Goal: Find specific page/section: Find specific page/section

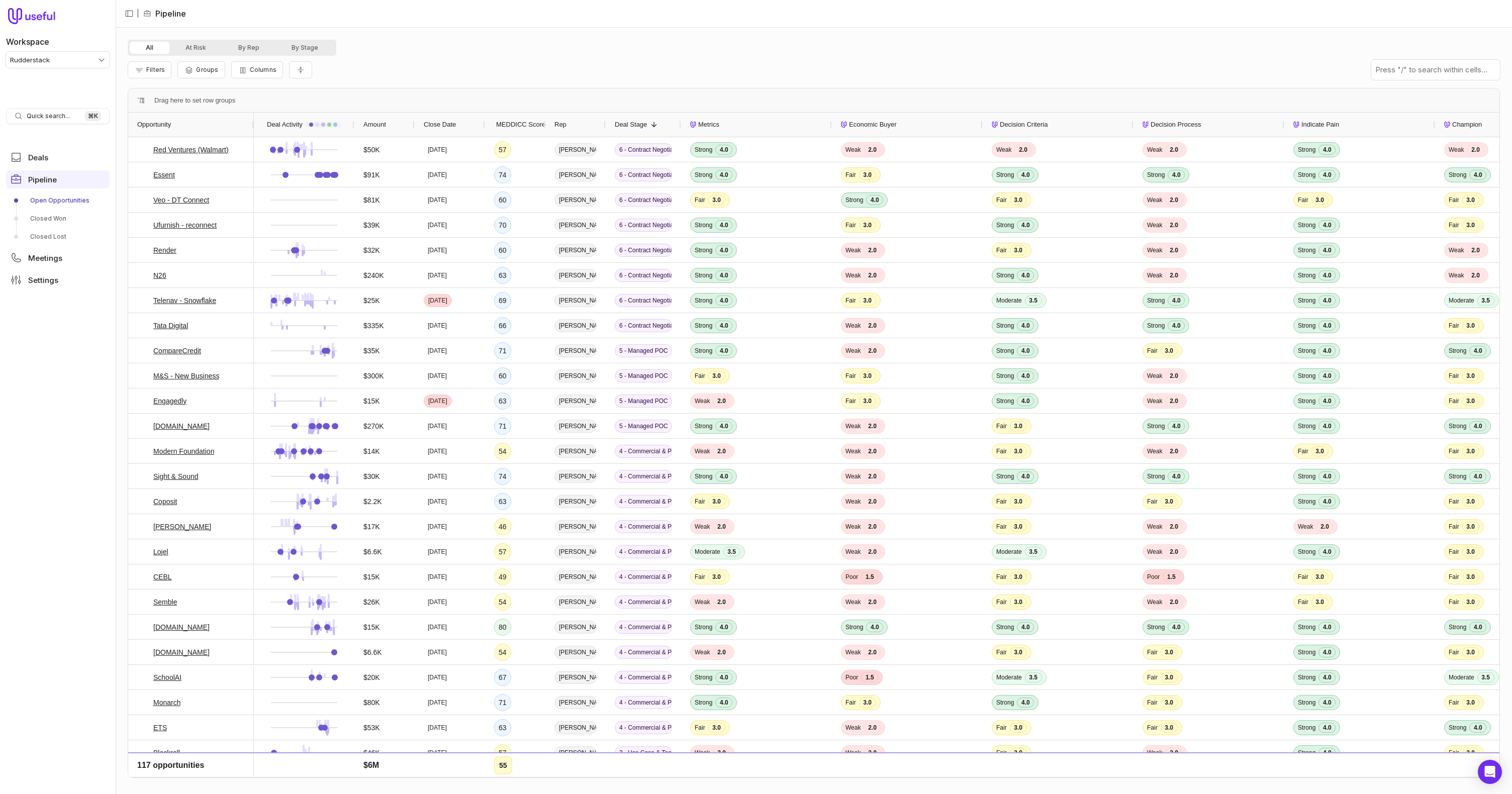
click at [723, 122] on div "Metrics" at bounding box center [757, 124] width 133 height 24
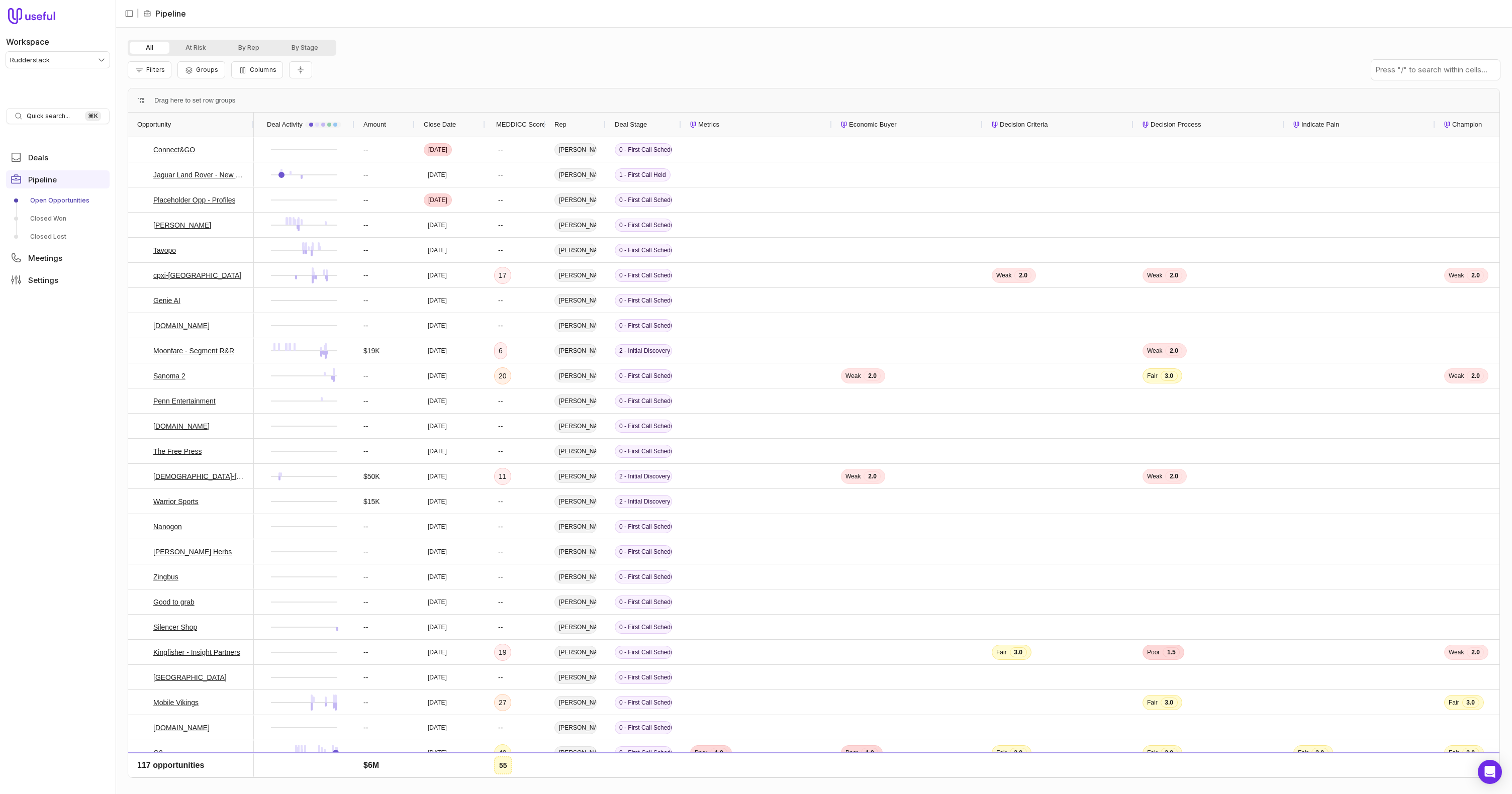
click at [725, 122] on div "Metrics" at bounding box center [757, 124] width 133 height 24
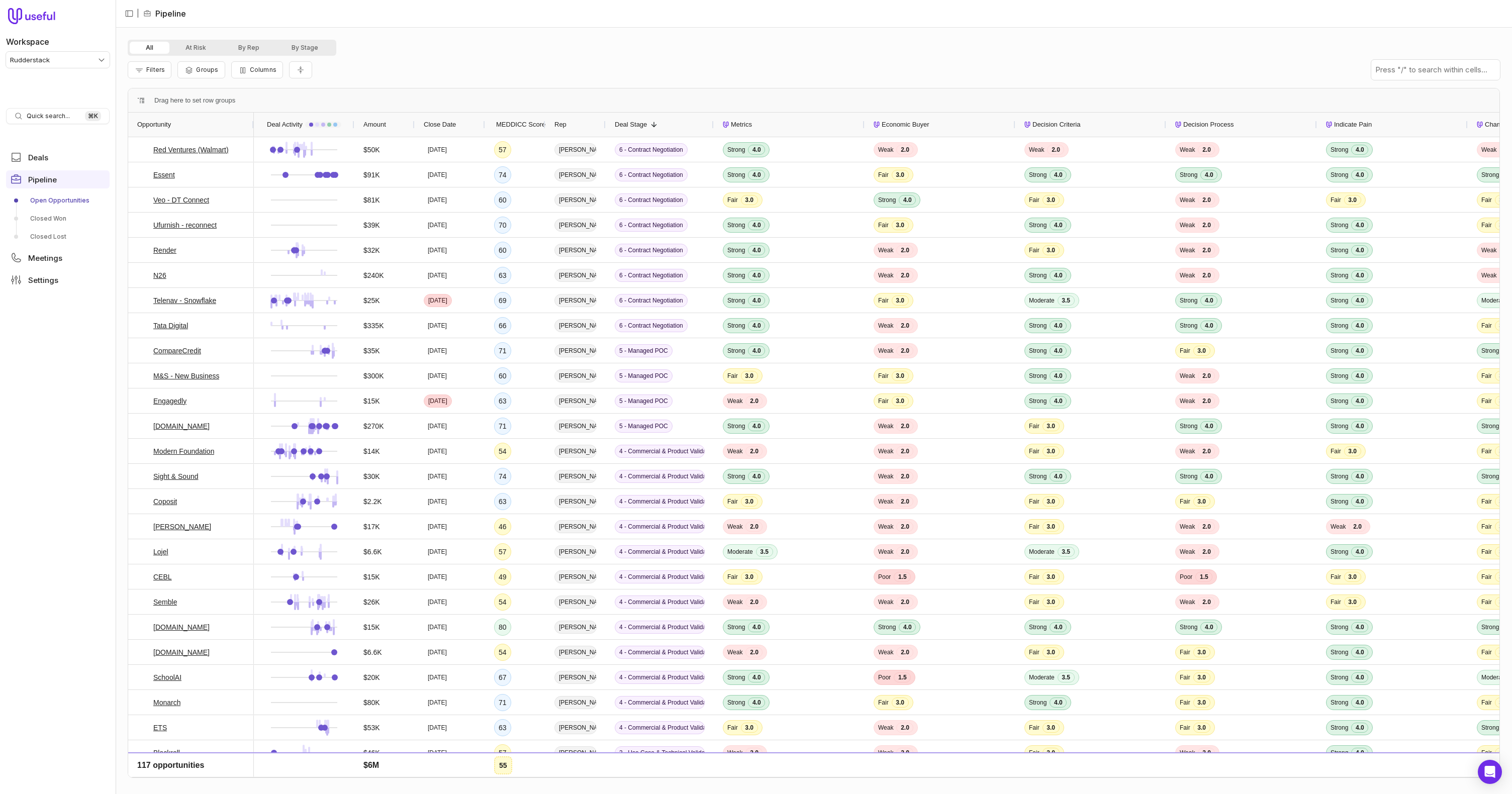
drag, startPoint x: 680, startPoint y: 122, endPoint x: 712, endPoint y: 123, distance: 32.0
click at [712, 123] on div at bounding box center [713, 124] width 4 height 24
click at [79, 56] on html "Workspace Rudderstack Quick search... ⌘ K Deals Pipeline Open Opportunities Clo…" at bounding box center [756, 397] width 1512 height 794
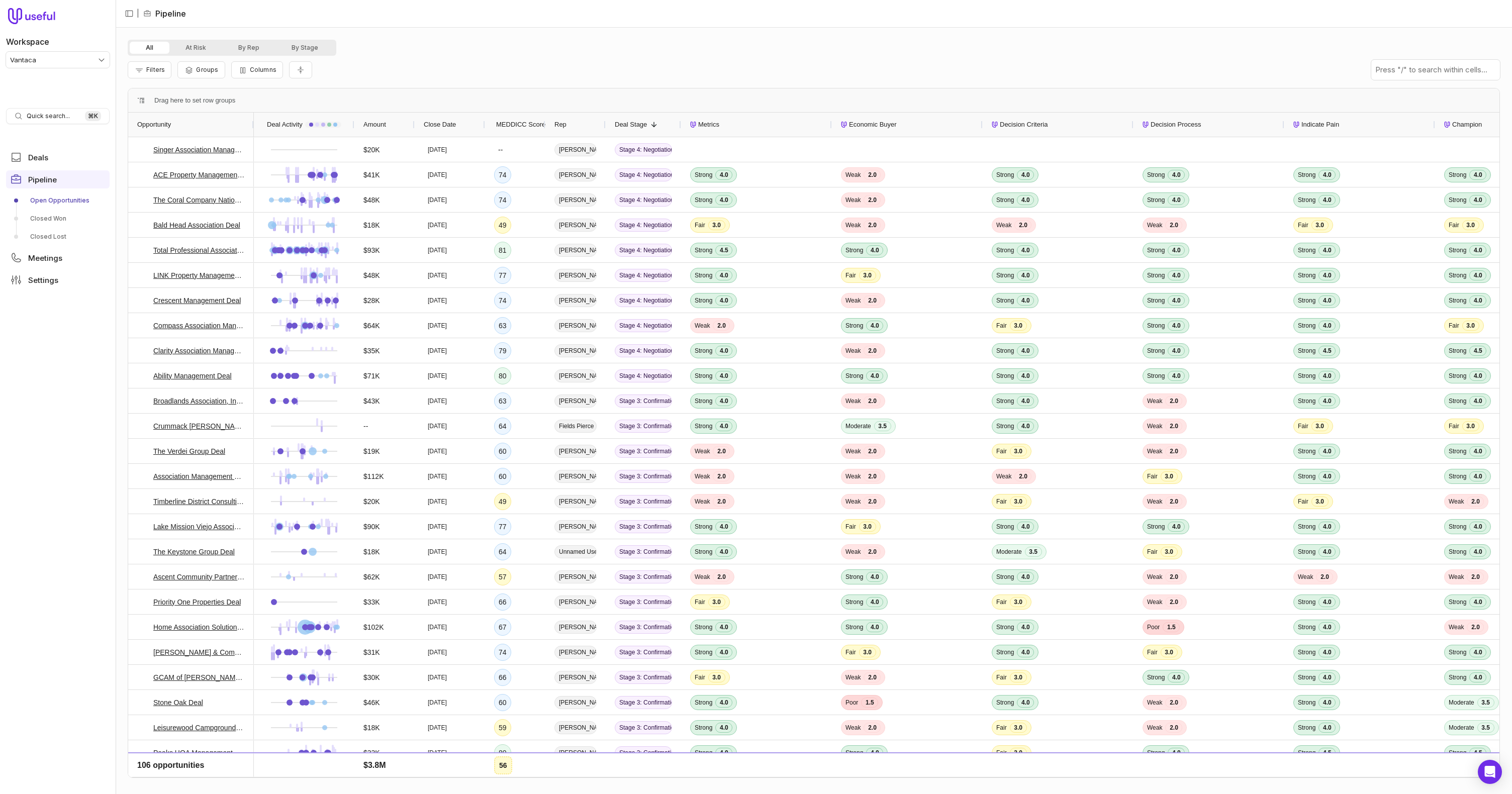
click at [84, 59] on html "Workspace Vantaca Quick search... ⌘ K Deals Pipeline Open Opportunities Closed …" at bounding box center [756, 397] width 1512 height 794
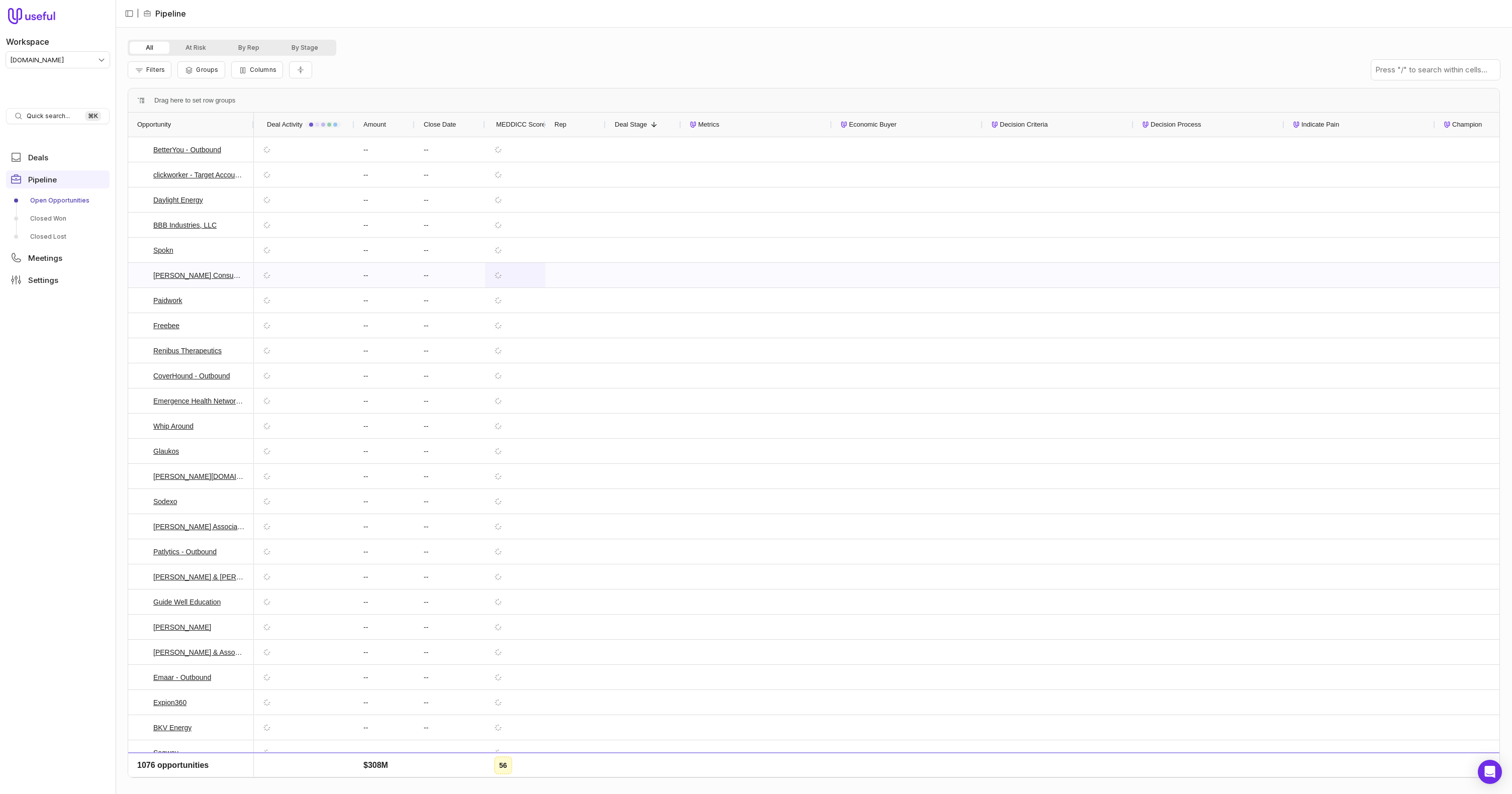
scroll to position [38, 0]
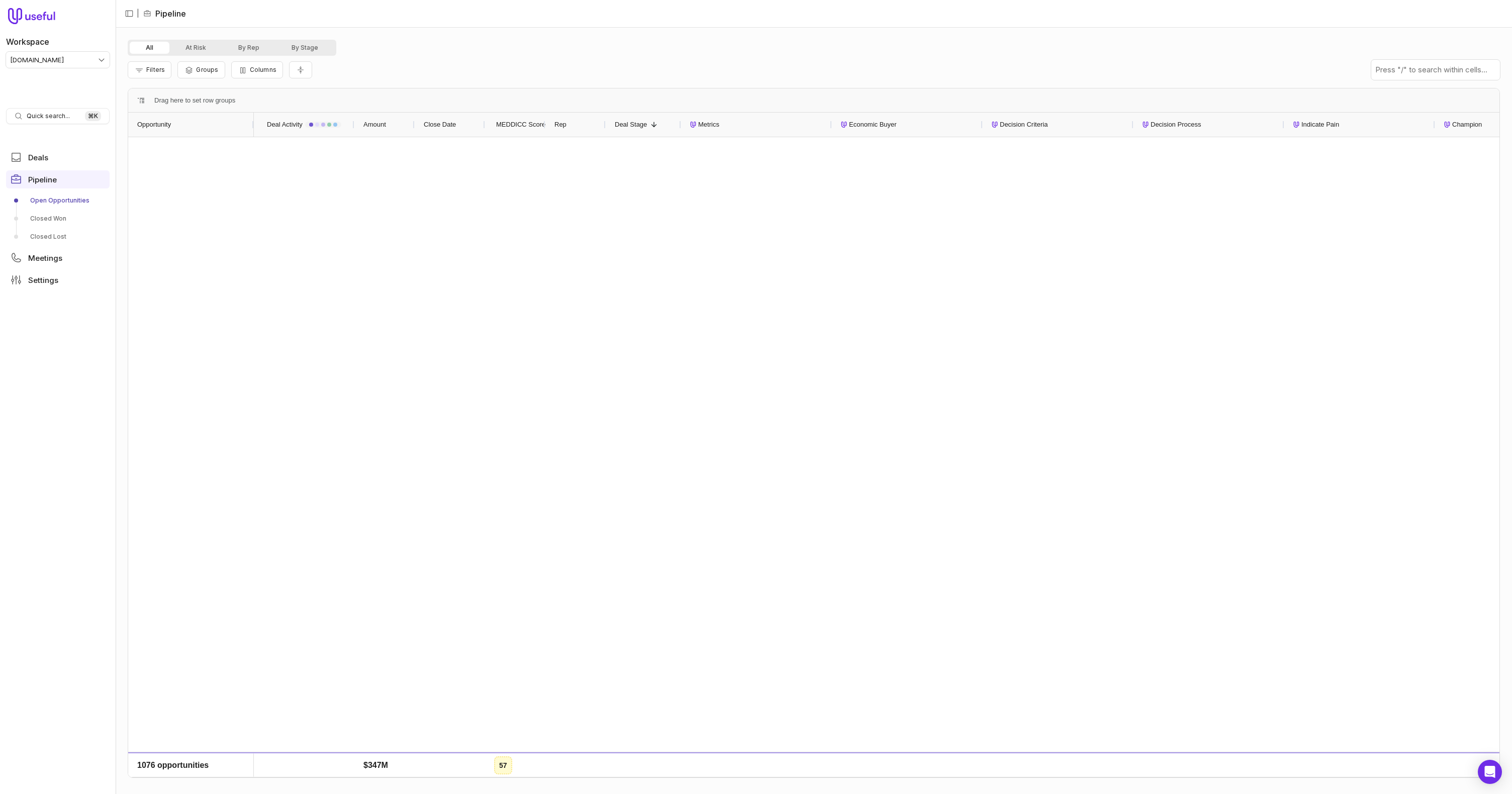
click at [165, 119] on span "Opportunity" at bounding box center [154, 124] width 33 height 12
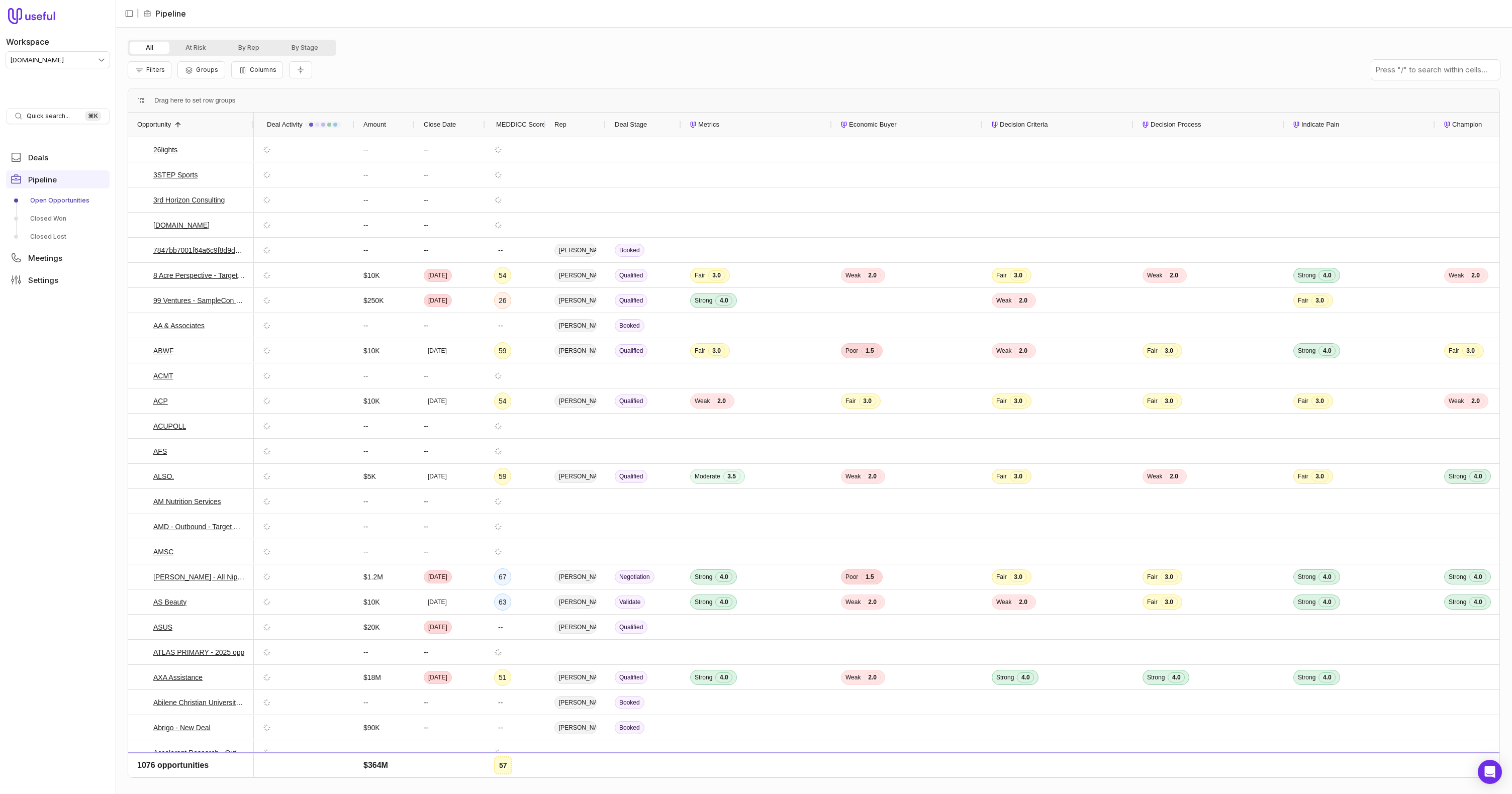
drag, startPoint x: 604, startPoint y: 122, endPoint x: 609, endPoint y: 122, distance: 5.0
click at [607, 123] on div at bounding box center [605, 124] width 4 height 24
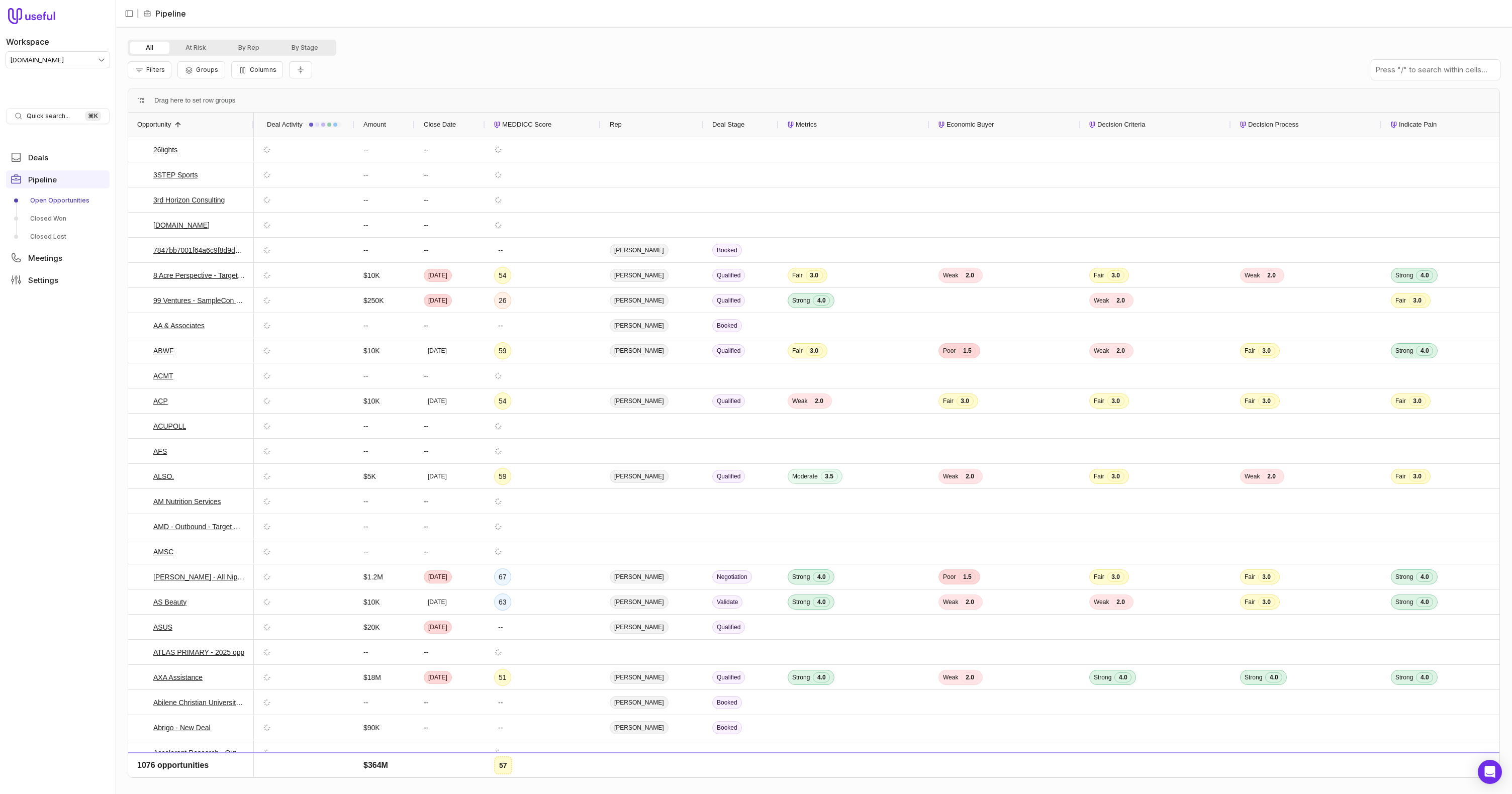
drag, startPoint x: 544, startPoint y: 122, endPoint x: 599, endPoint y: 122, distance: 55.0
click at [599, 122] on div "Deal Activity Amount Close Date MEDDICC Score Rep" at bounding box center [1044, 124] width 1581 height 24
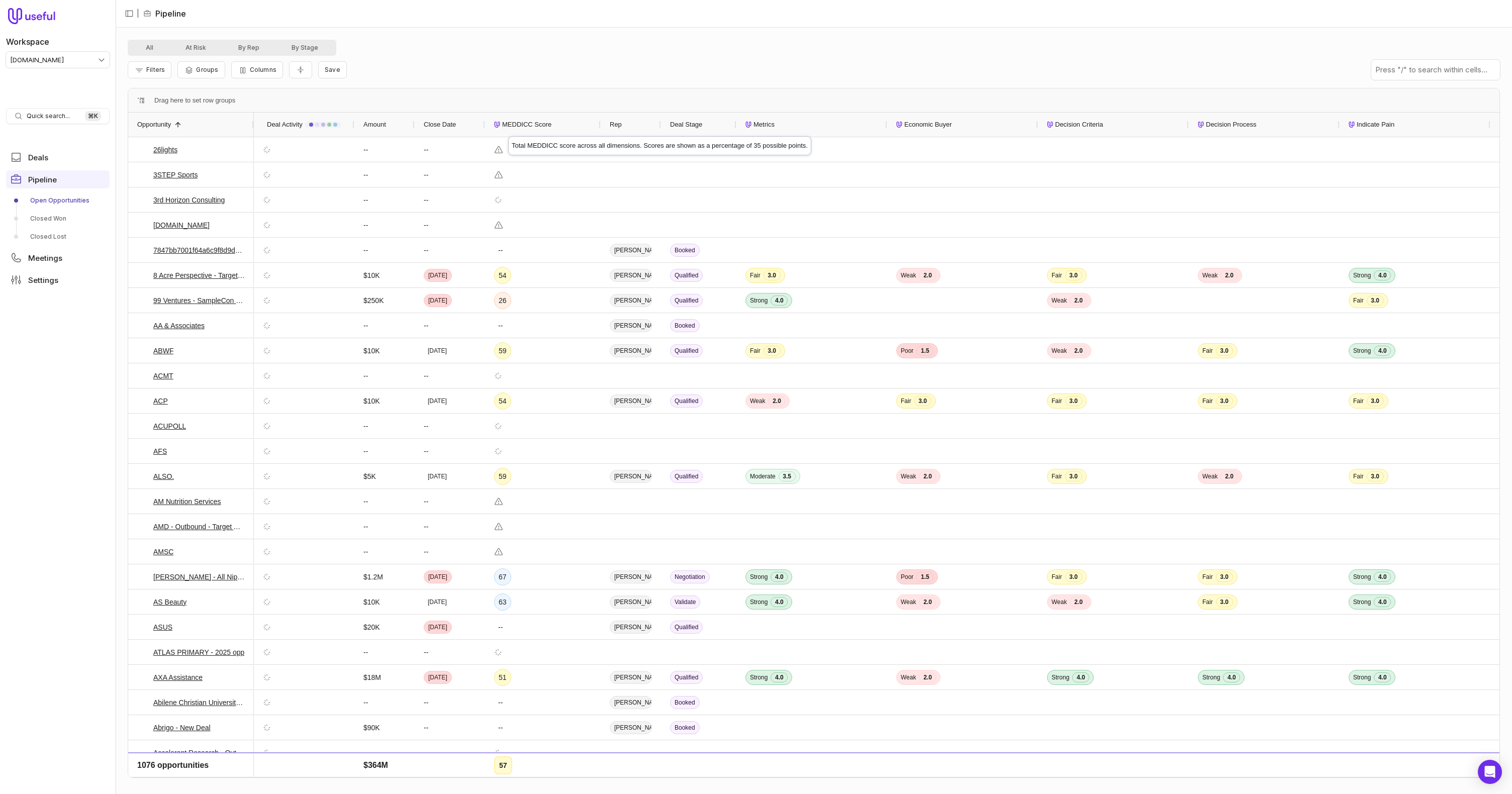
click at [508, 127] on span "MEDDICC Score" at bounding box center [527, 124] width 49 height 12
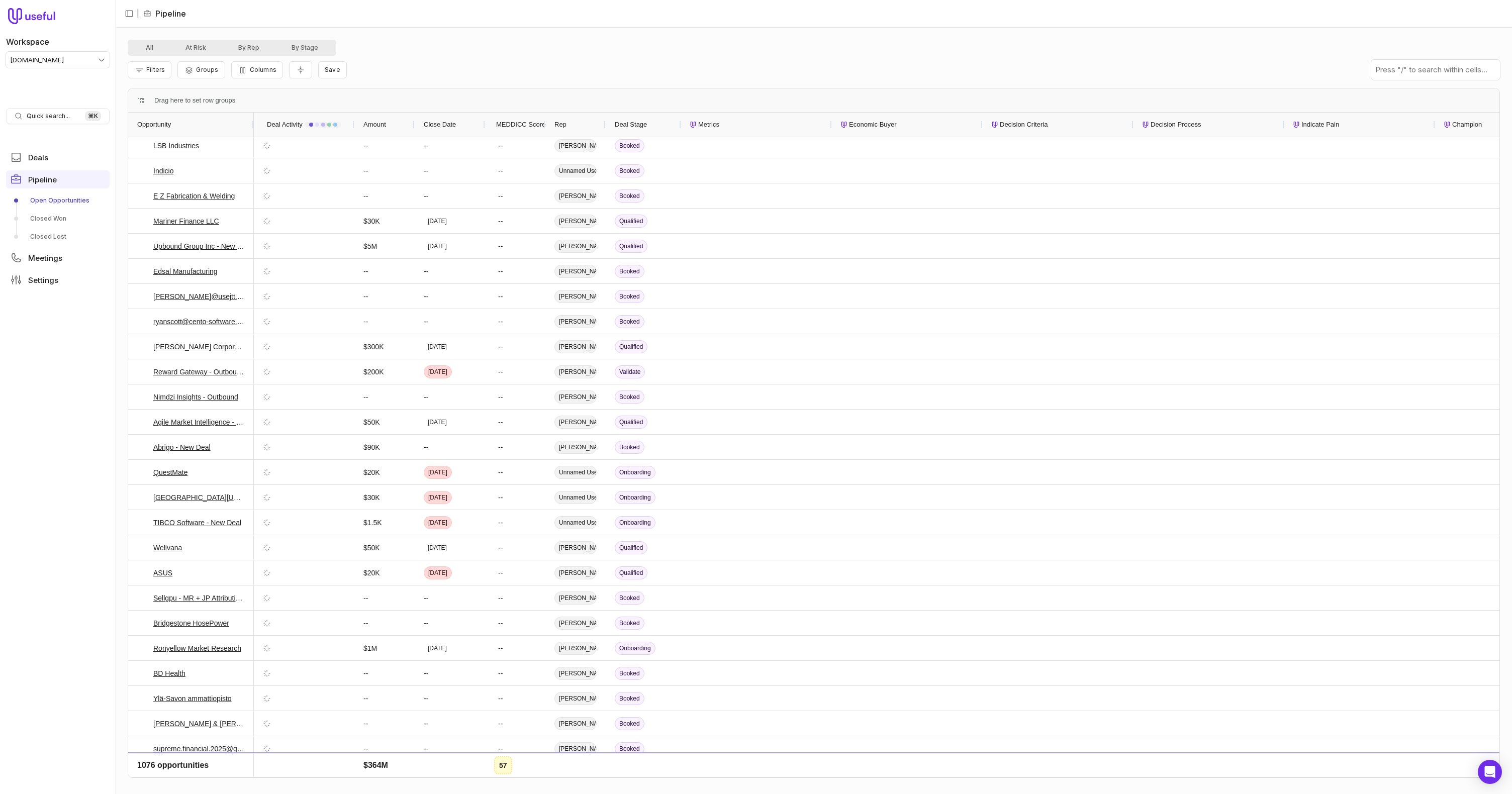
click at [513, 117] on div "MEDDICC Score" at bounding box center [515, 124] width 42 height 24
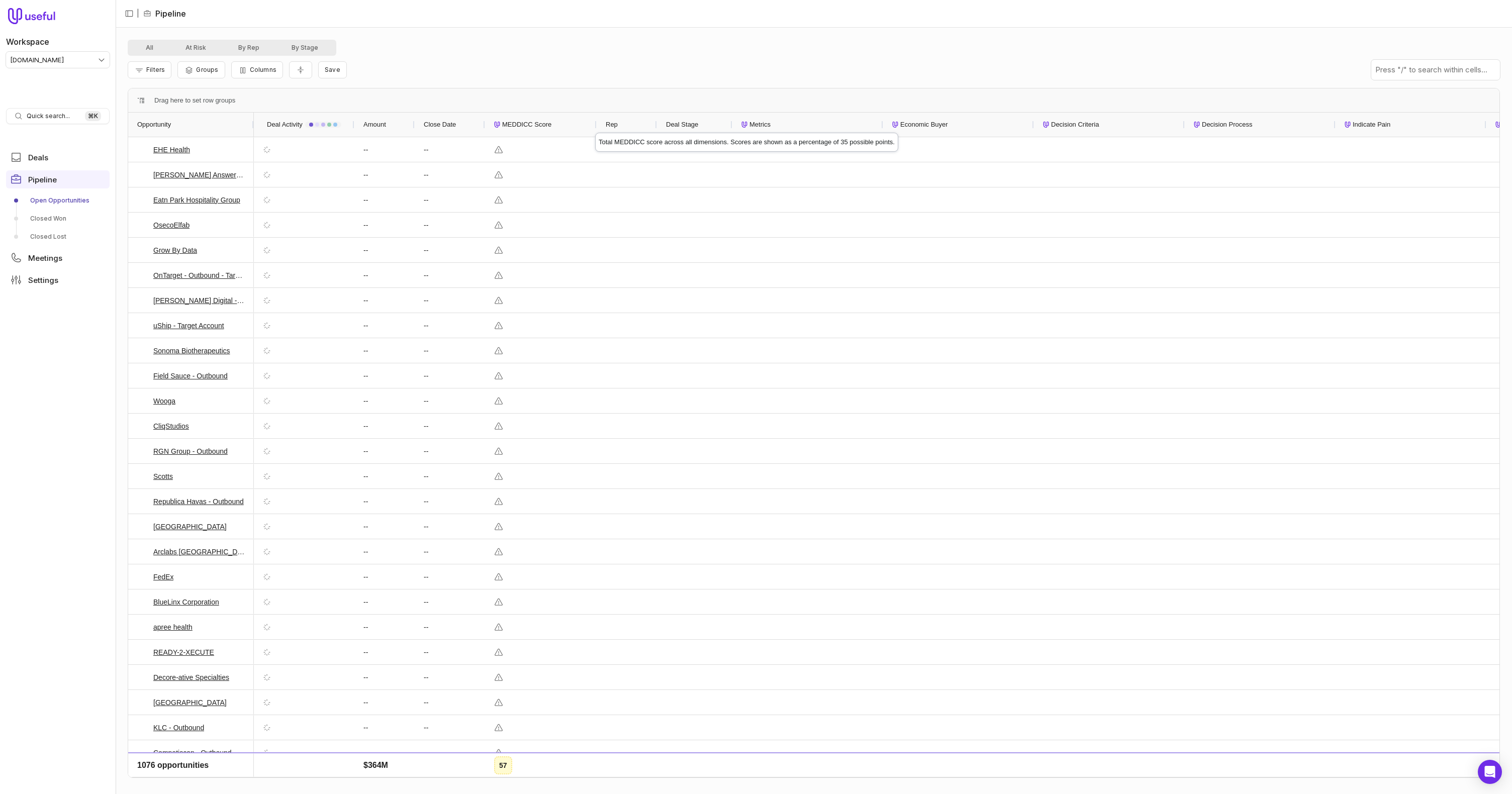
drag, startPoint x: 544, startPoint y: 123, endPoint x: 595, endPoint y: 123, distance: 51.0
click at [595, 123] on div at bounding box center [596, 124] width 4 height 24
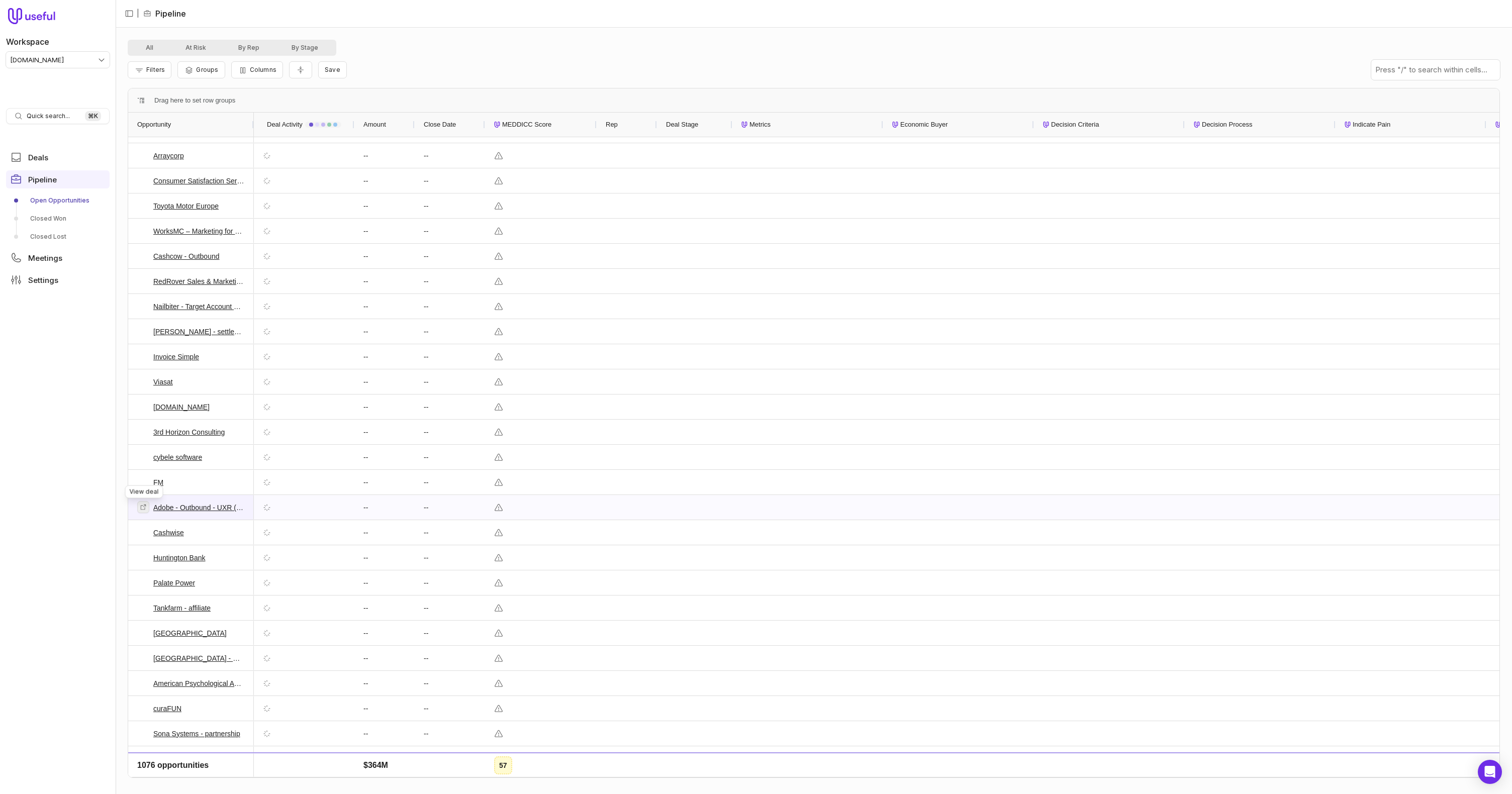
click at [140, 507] on icon at bounding box center [143, 506] width 7 height 7
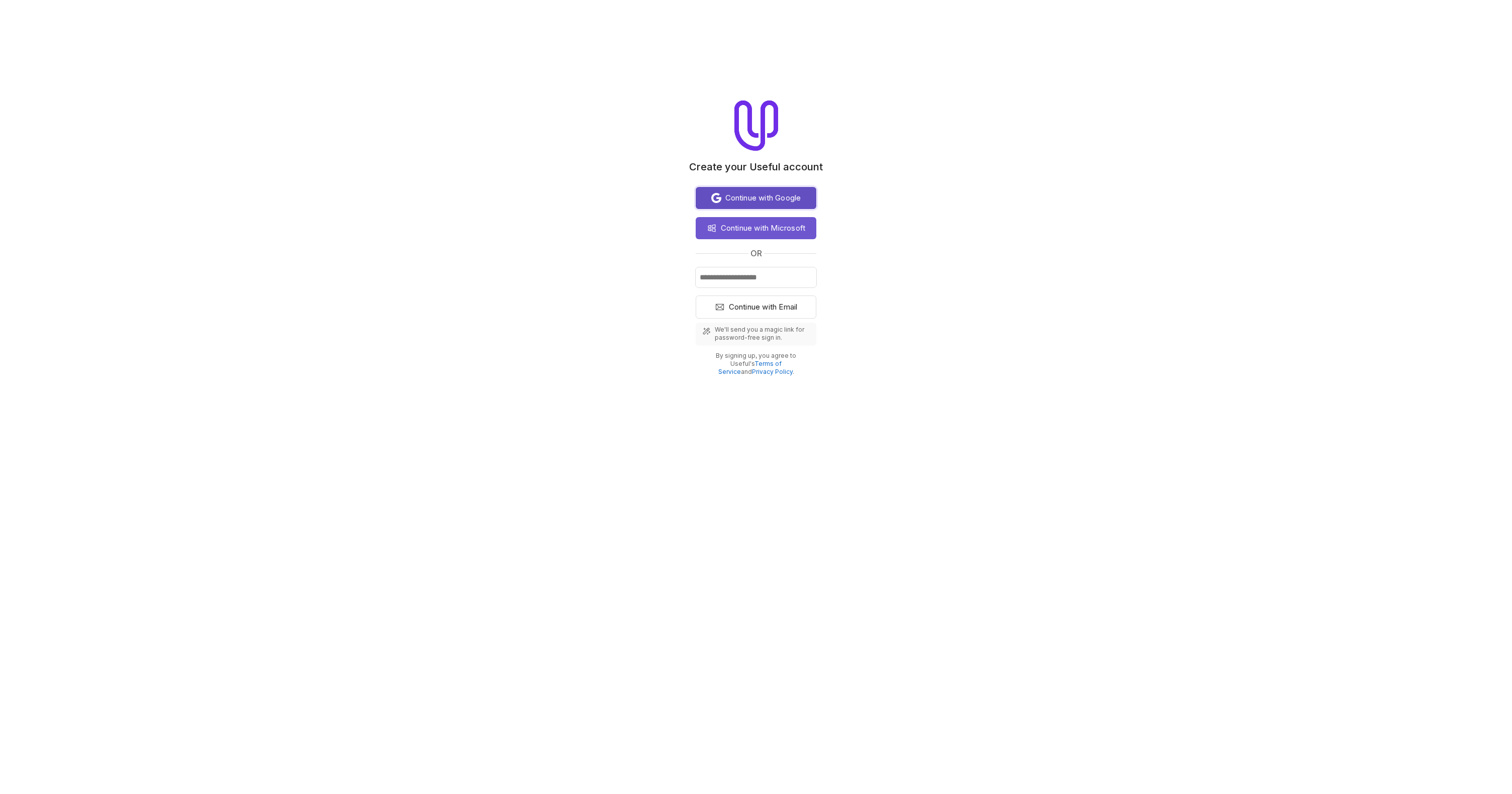
click at [764, 196] on span "Continue with Google" at bounding box center [764, 198] width 76 height 12
click at [766, 196] on span "Continue with Google" at bounding box center [764, 198] width 76 height 12
click at [769, 198] on span "Continue with Google" at bounding box center [764, 198] width 76 height 12
click at [766, 197] on span "Continue with Google" at bounding box center [764, 198] width 76 height 12
click at [763, 200] on span "Continue with Google" at bounding box center [764, 198] width 76 height 12
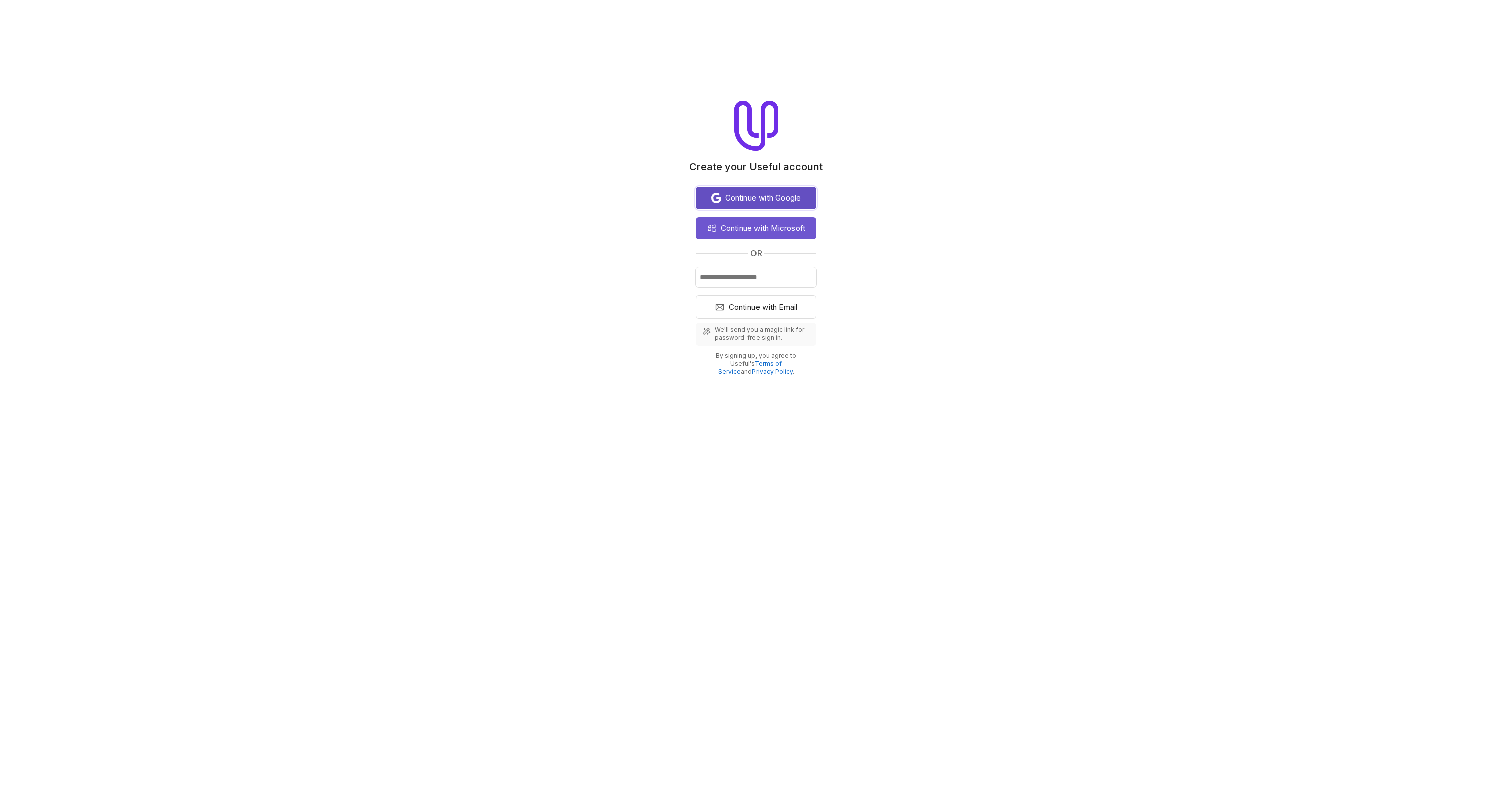
click at [763, 200] on span "Continue with Google" at bounding box center [764, 198] width 76 height 12
click at [763, 201] on span "Continue with Google" at bounding box center [764, 198] width 76 height 12
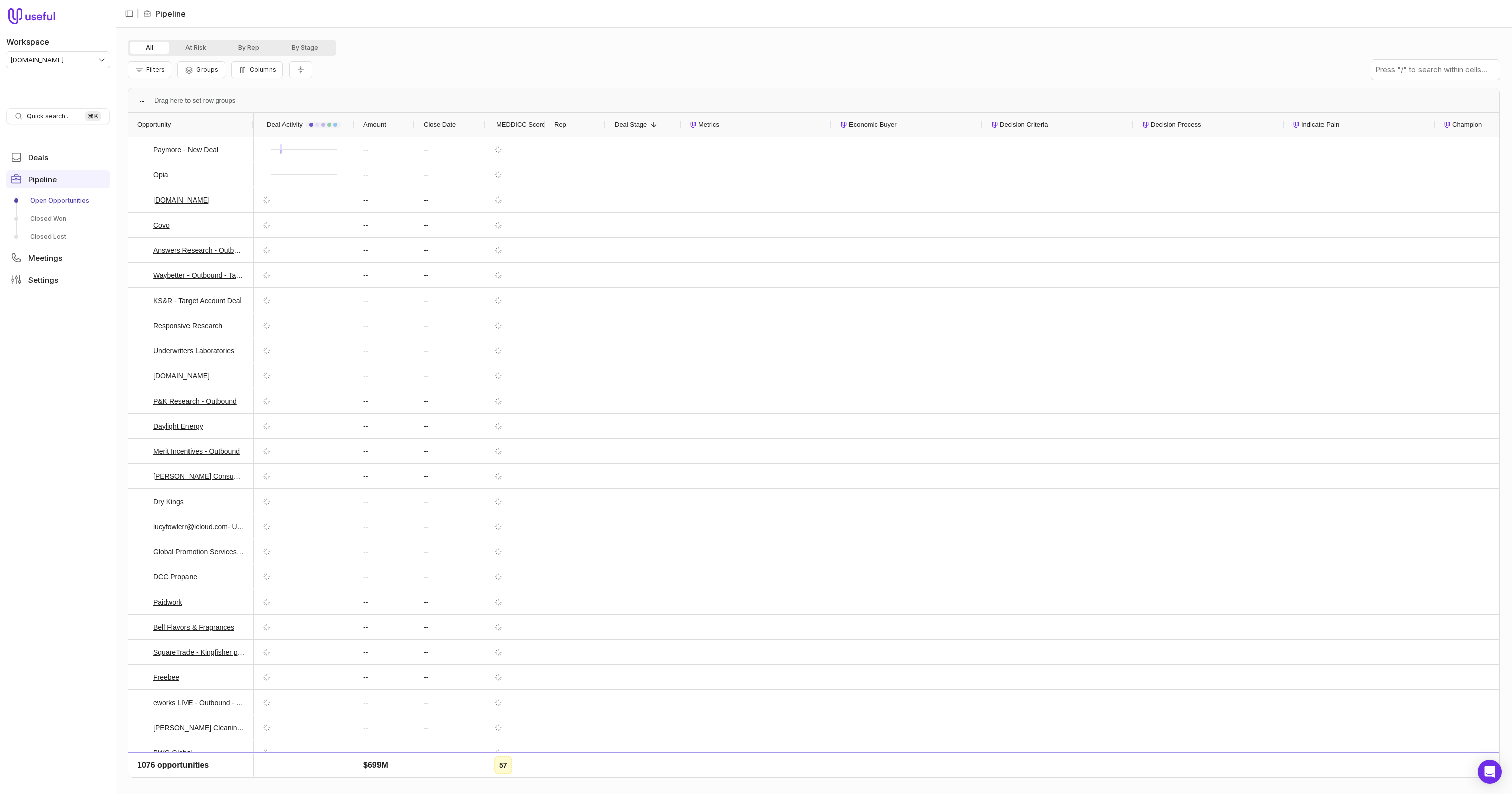
click at [160, 127] on span "Opportunity" at bounding box center [154, 124] width 33 height 12
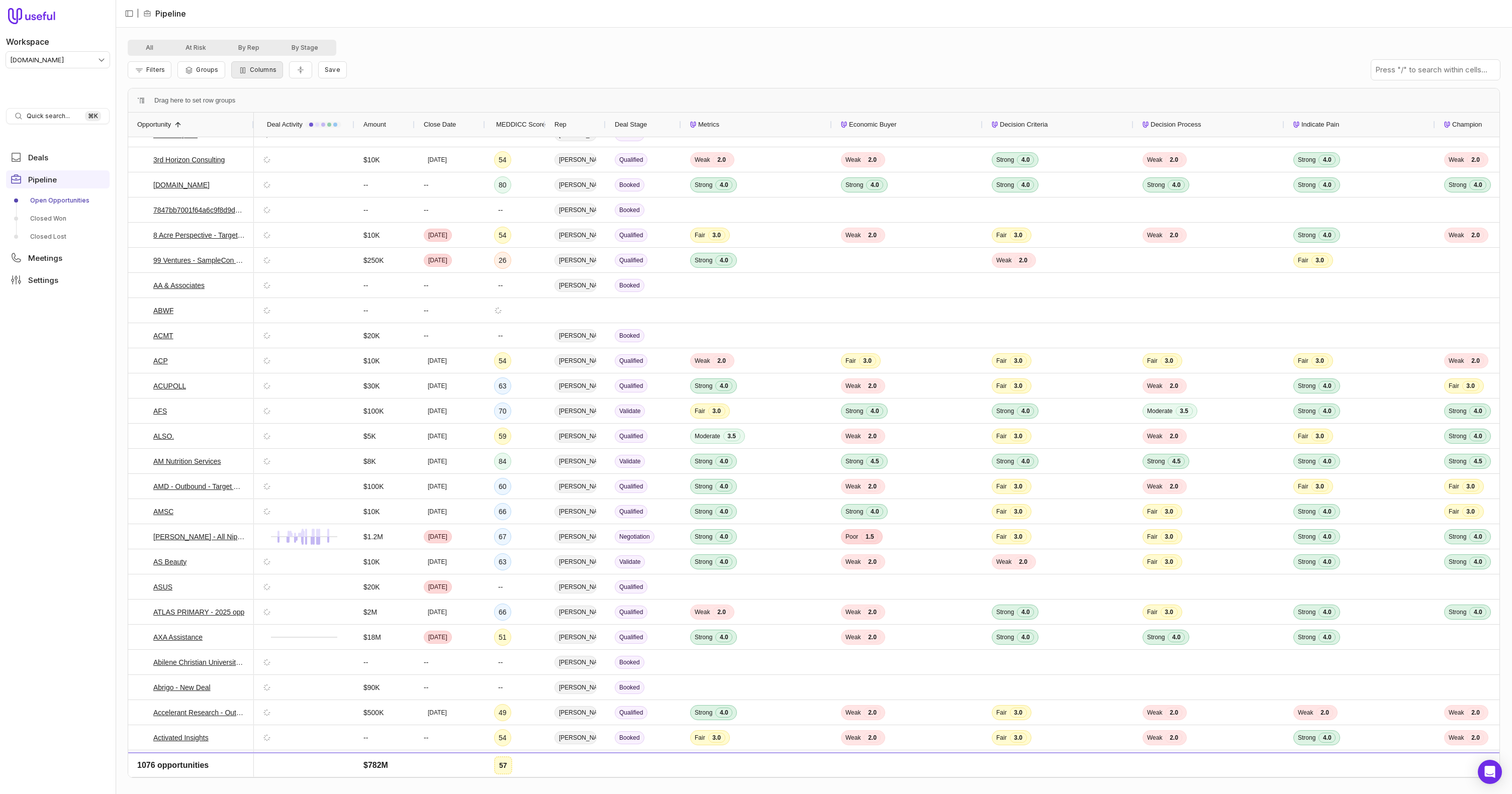
scroll to position [41, 0]
click at [245, 70] on icon "button" at bounding box center [243, 70] width 10 height 8
click at [471, 40] on div "All At Risk By Rep By Stage" at bounding box center [814, 48] width 1373 height 16
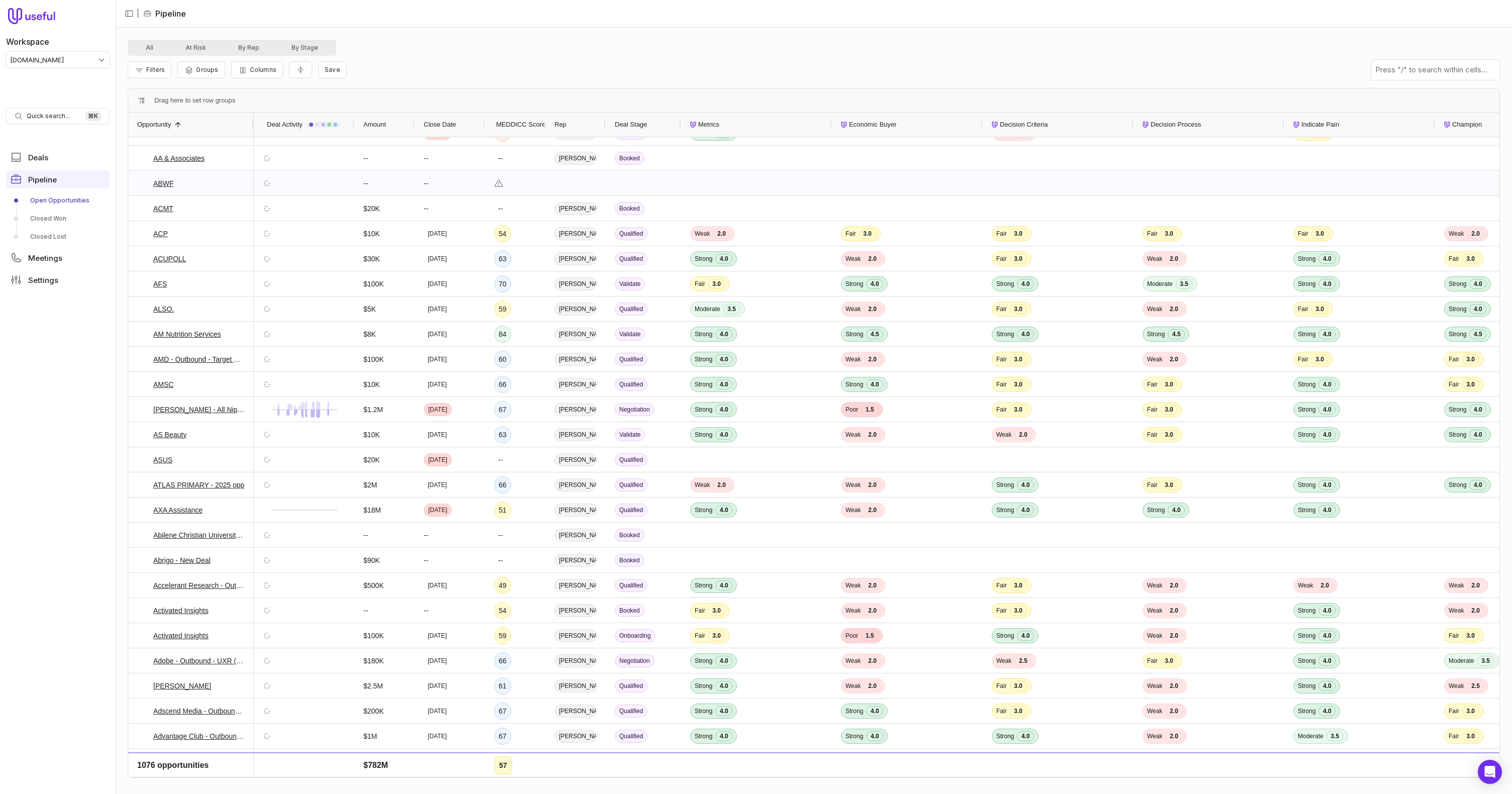
scroll to position [0, 0]
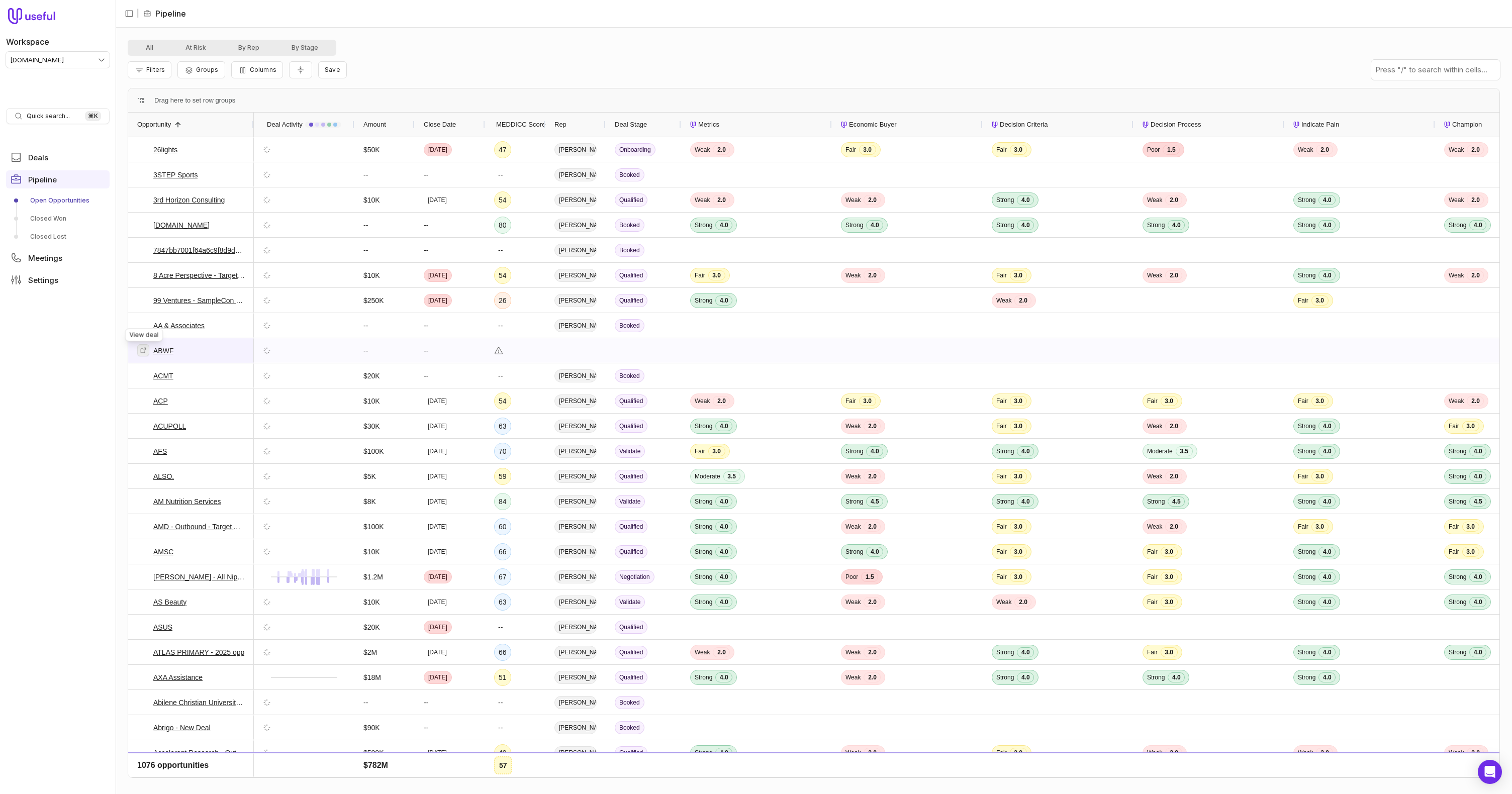
click at [144, 349] on icon at bounding box center [144, 350] width 6 height 6
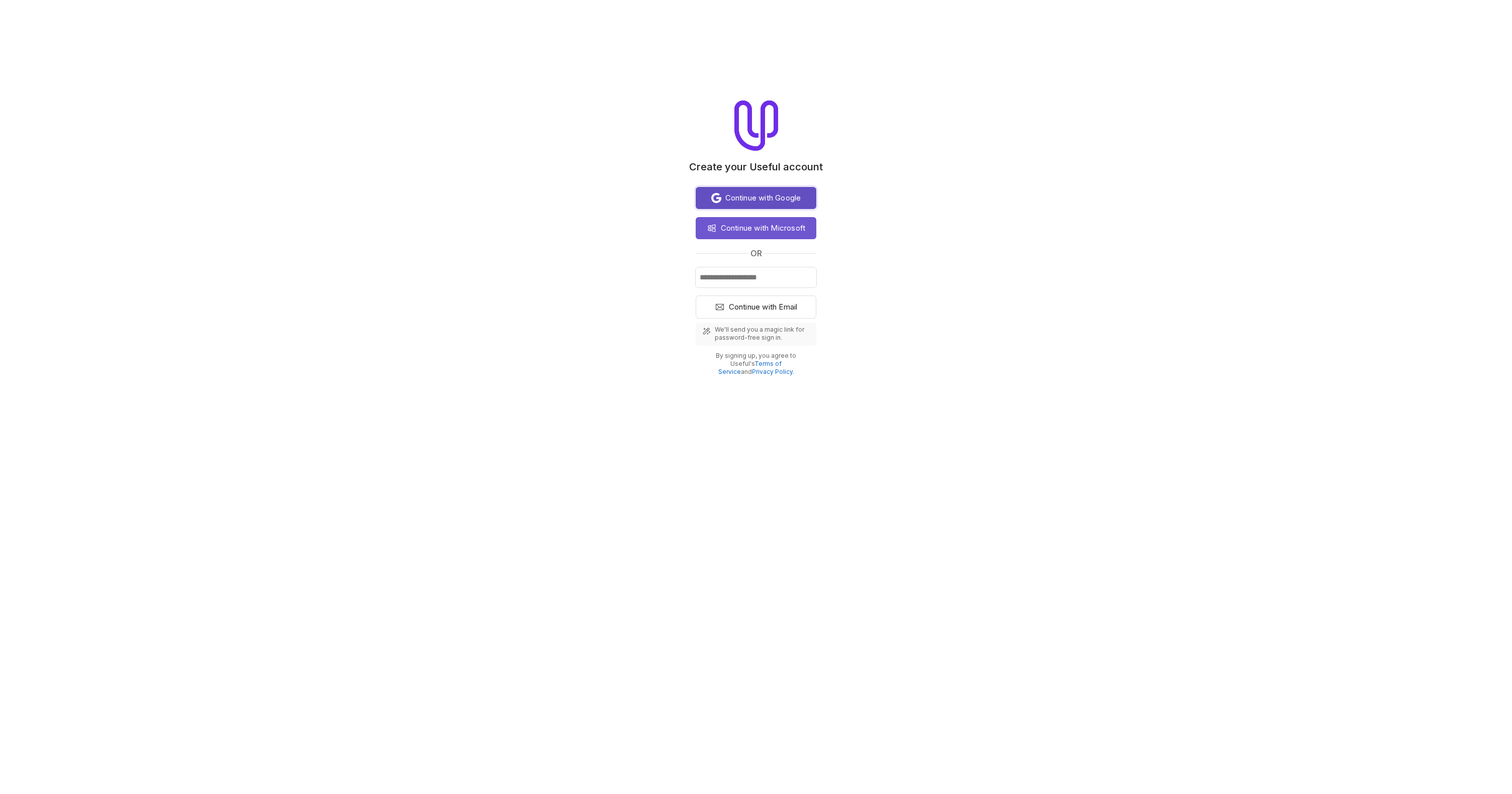
click at [777, 191] on button "Continue with Google" at bounding box center [756, 198] width 120 height 23
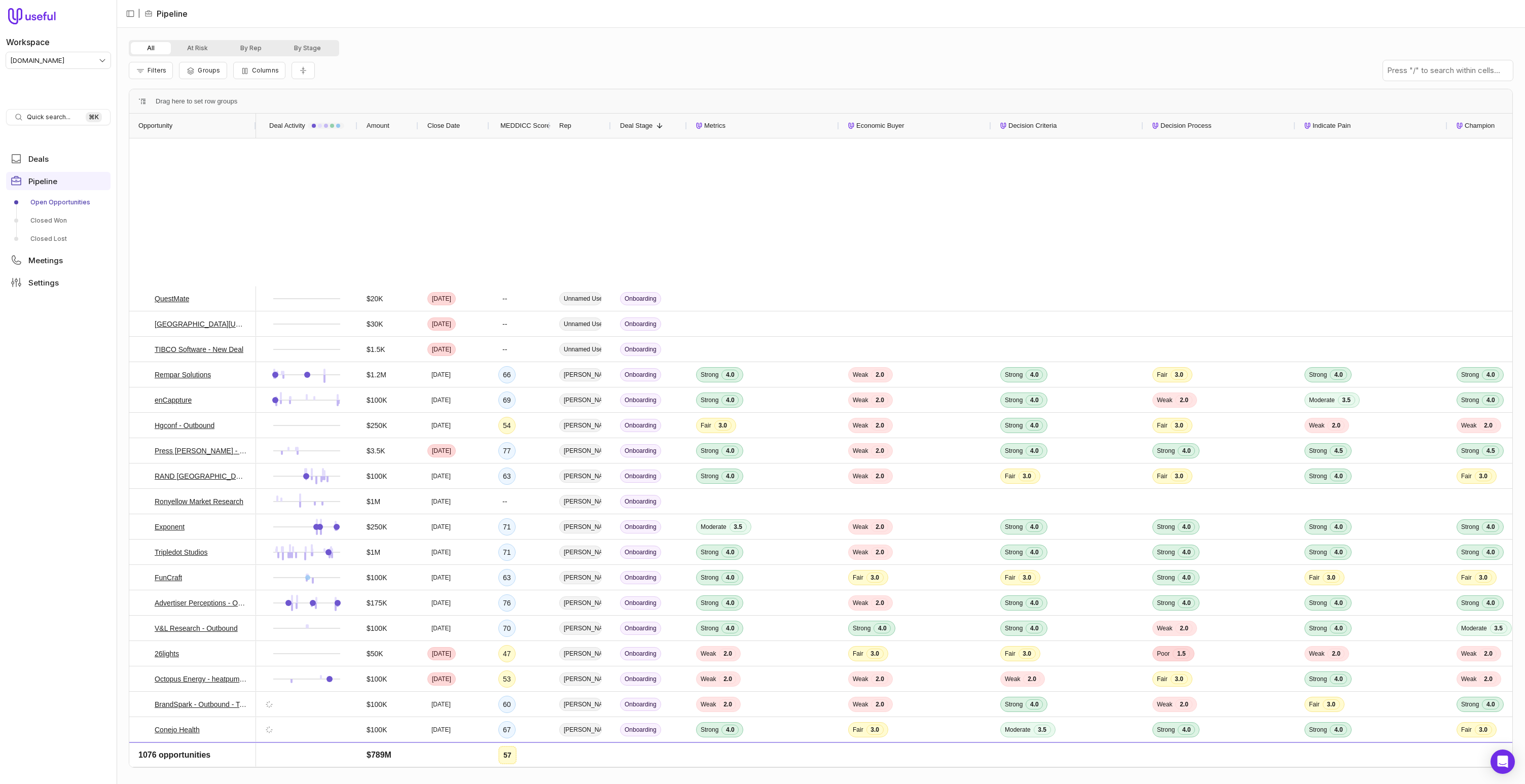
scroll to position [1426, 0]
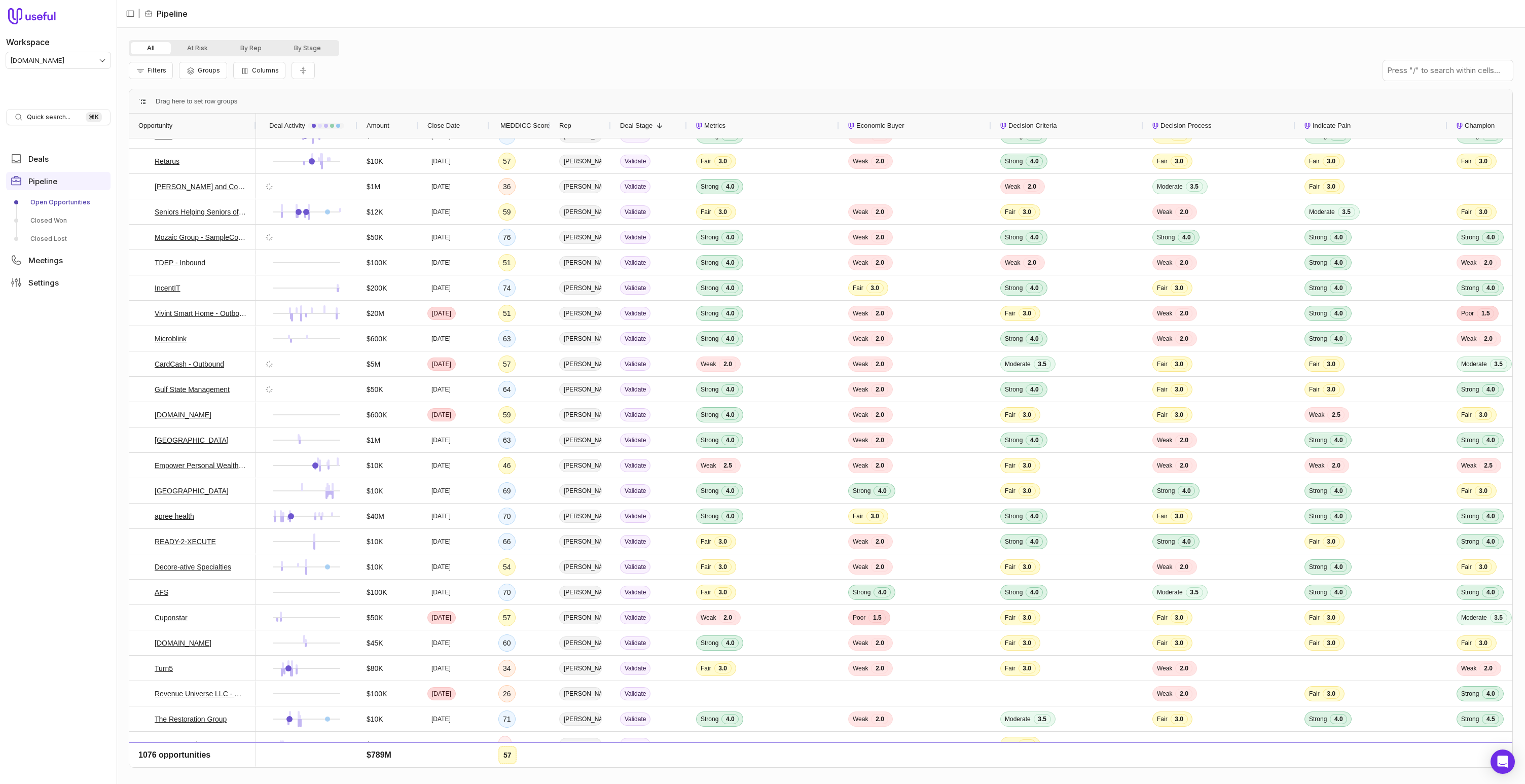
click at [512, 119] on span "MEDDICC Score" at bounding box center [525, 125] width 49 height 12
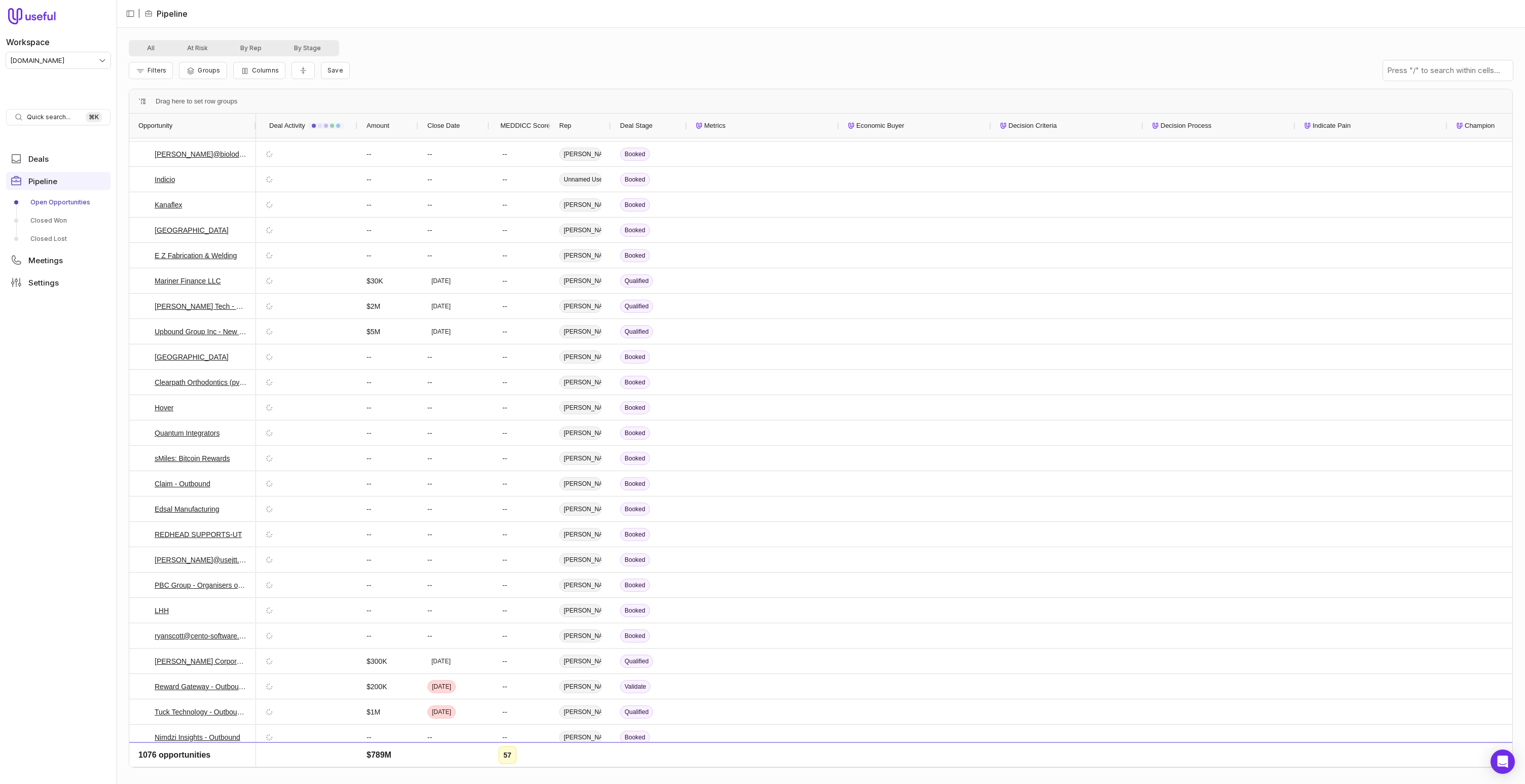
click at [522, 126] on span "MEDDICC Score" at bounding box center [525, 125] width 49 height 12
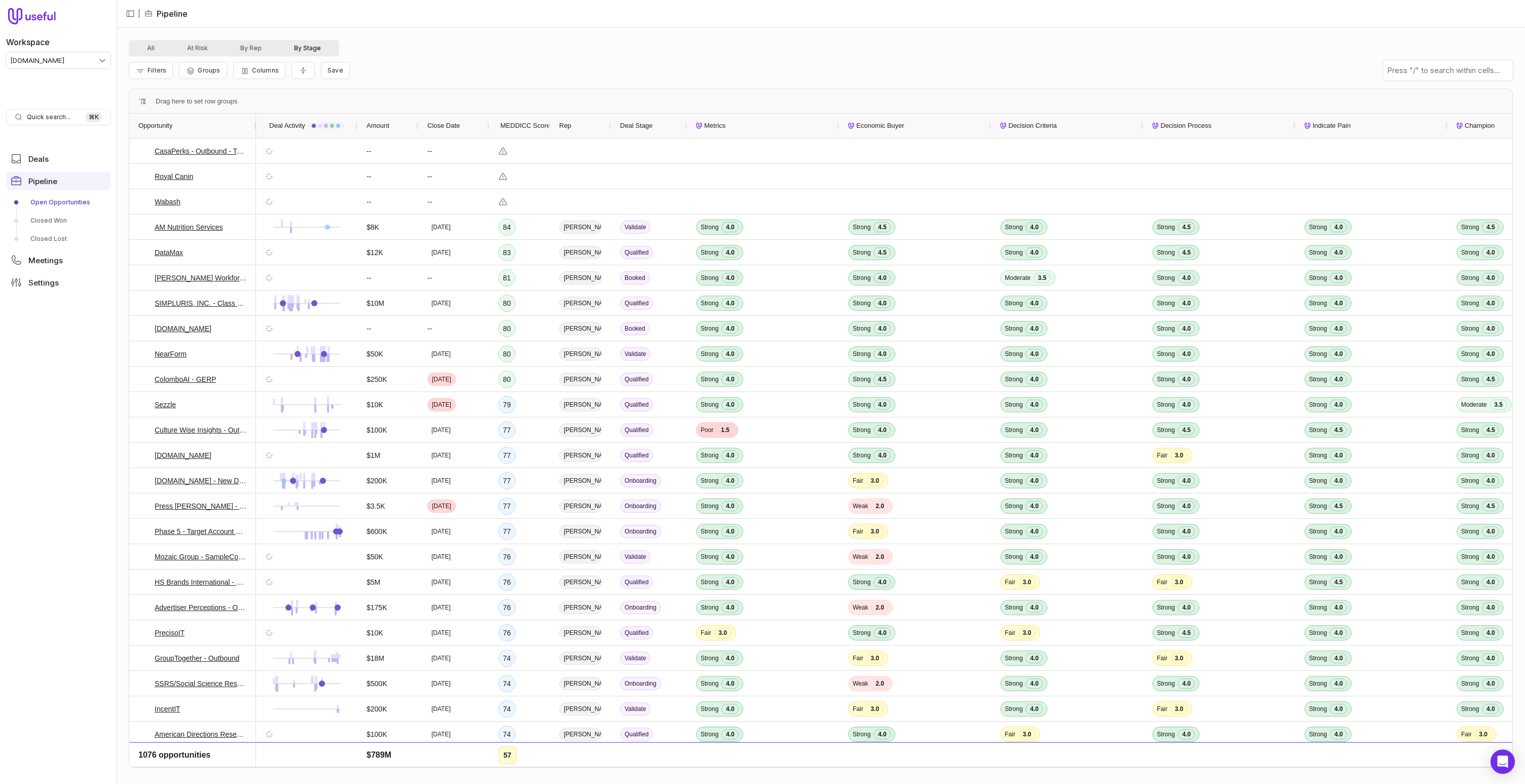
click at [319, 46] on button "By Stage" at bounding box center [307, 48] width 59 height 12
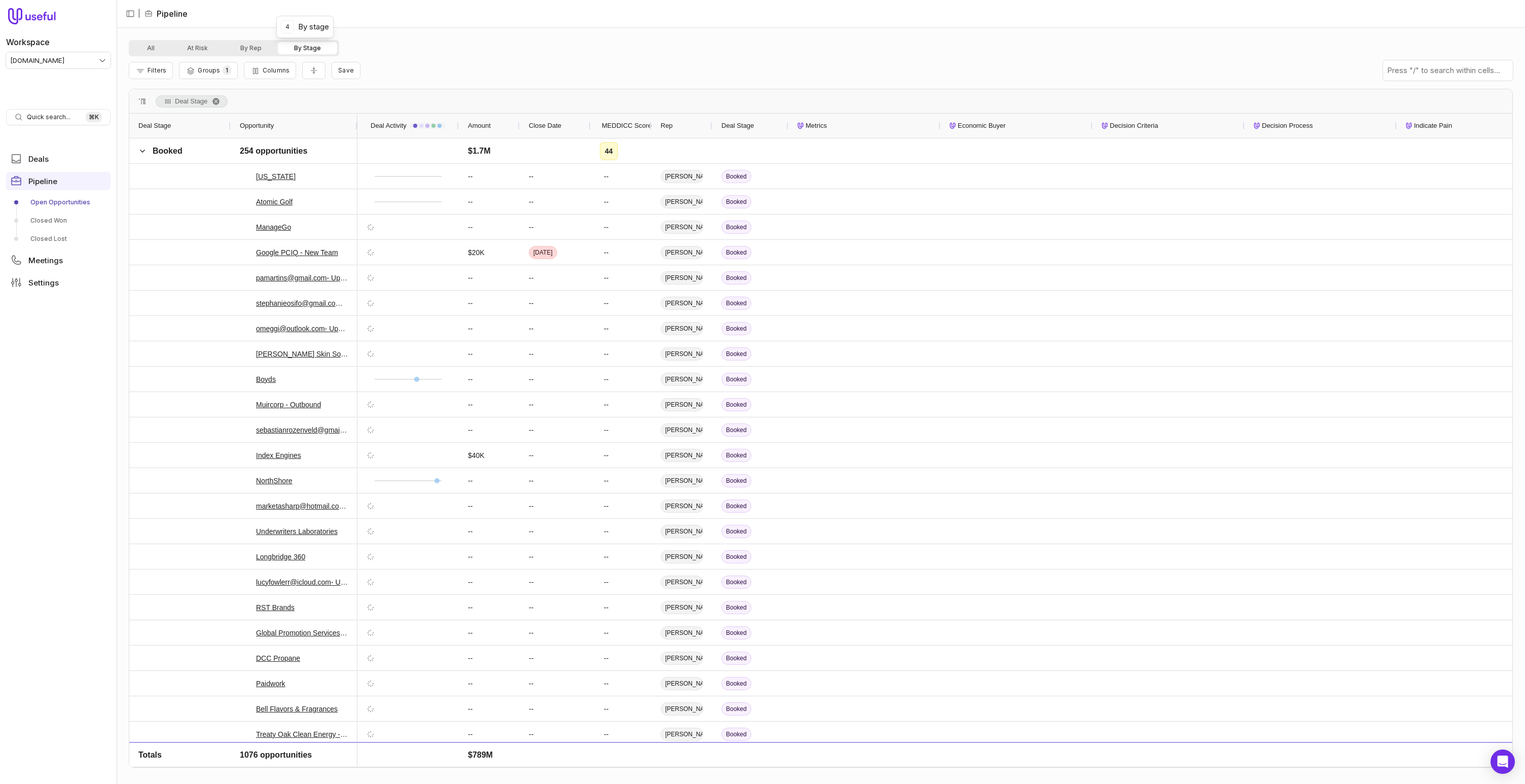
drag, startPoint x: 291, startPoint y: 50, endPoint x: 599, endPoint y: 160, distance: 327.1
click at [291, 50] on button "By Stage" at bounding box center [307, 48] width 59 height 12
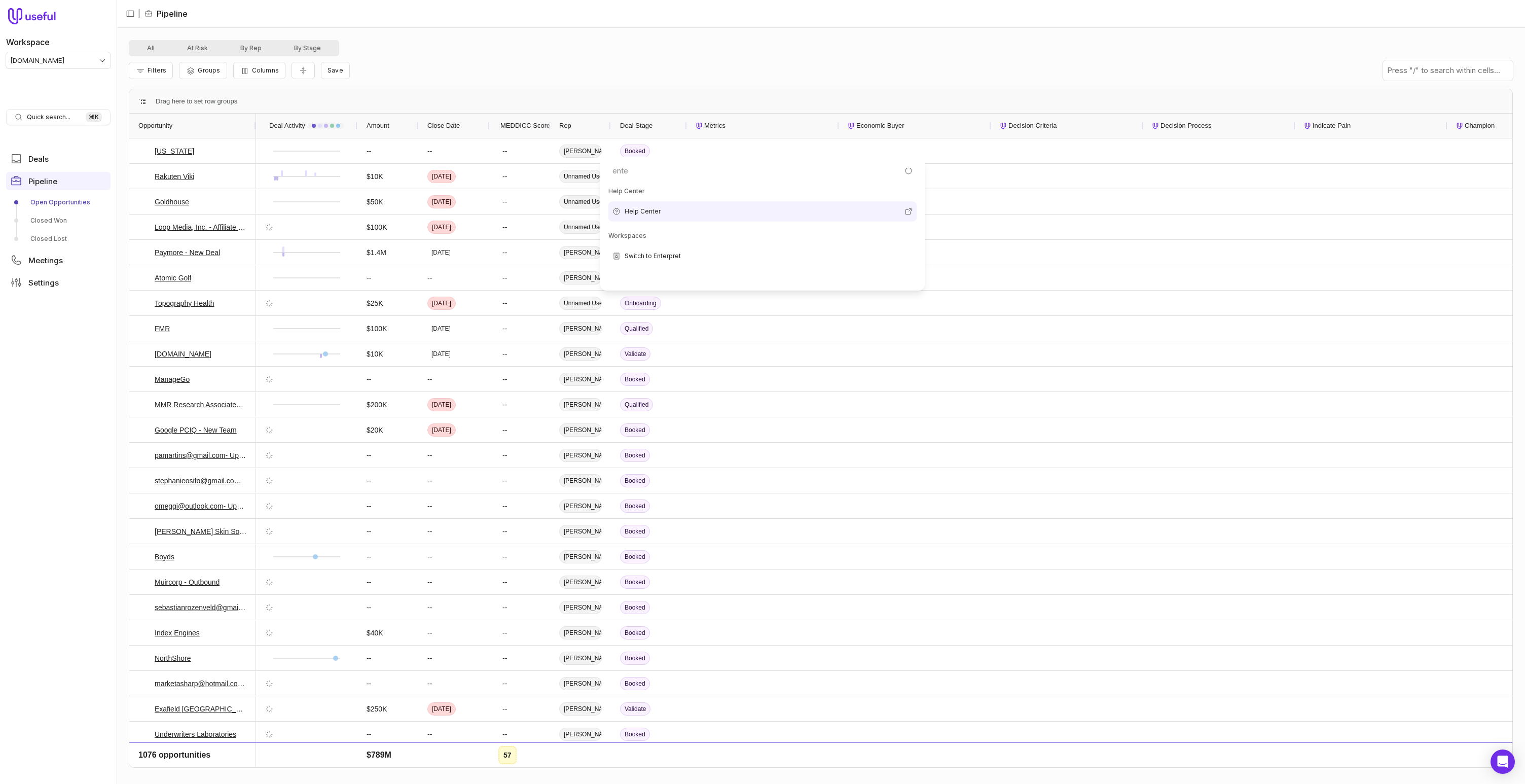
type input "enter"
click at [53, 60] on html "Workspace tremendous.com Quick search... ⌘ K Deals Pipeline Open Opportunities …" at bounding box center [762, 392] width 1525 height 784
click at [672, 66] on div "Filters Groups Columns Save" at bounding box center [821, 70] width 1385 height 29
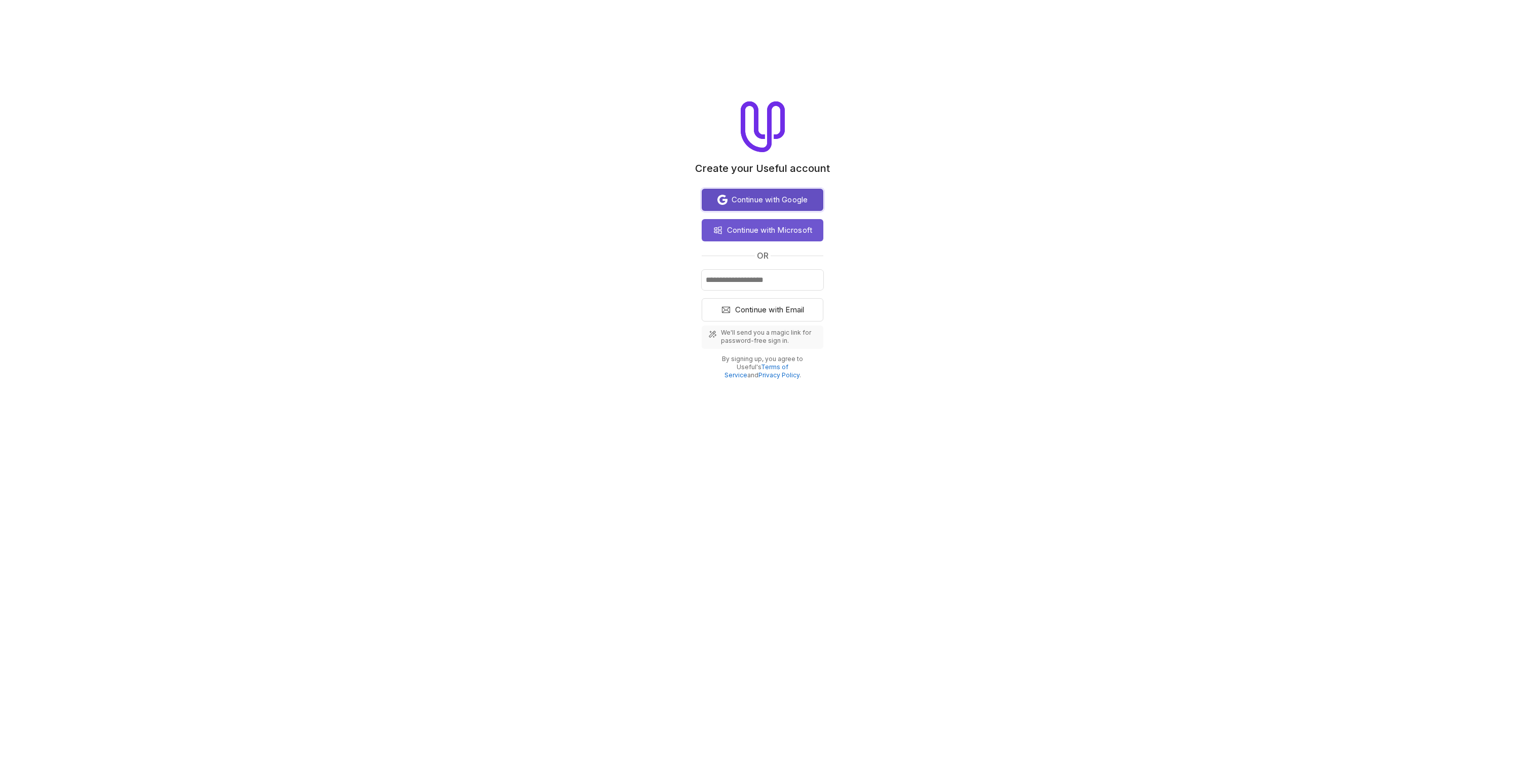
click at [767, 192] on button "Continue with Google" at bounding box center [762, 199] width 121 height 23
